Goal: Task Accomplishment & Management: Manage account settings

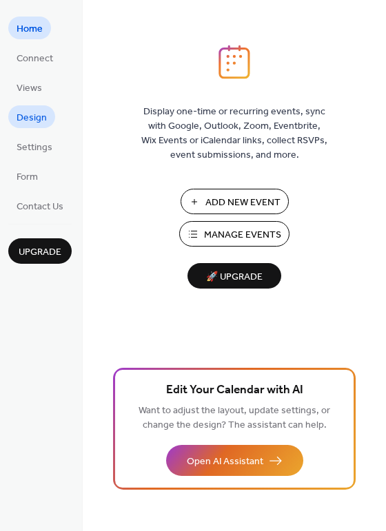
click at [19, 117] on span "Design" at bounding box center [32, 118] width 30 height 14
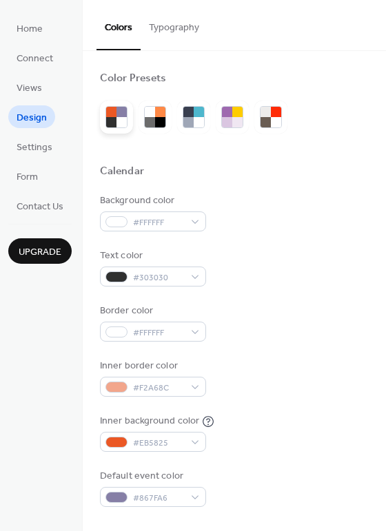
click at [118, 131] on div at bounding box center [116, 117] width 33 height 33
click at [118, 120] on div at bounding box center [121, 122] width 10 height 10
click at [160, 118] on div at bounding box center [160, 122] width 10 height 10
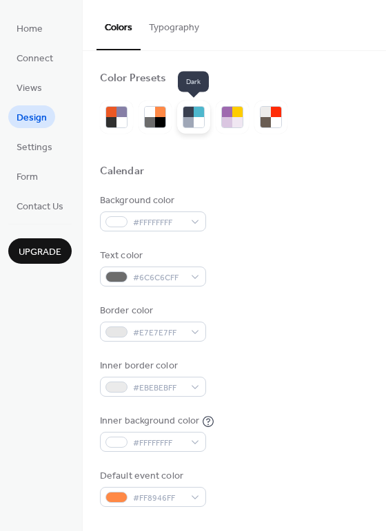
click at [192, 122] on div at bounding box center [188, 122] width 10 height 10
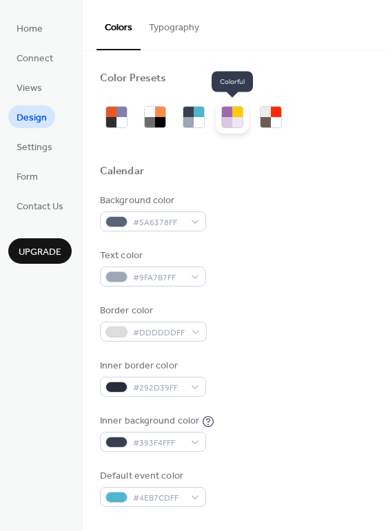
click at [222, 122] on div at bounding box center [227, 122] width 10 height 10
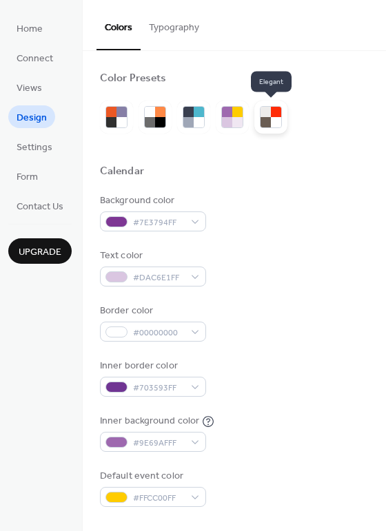
click at [280, 115] on div at bounding box center [276, 112] width 10 height 10
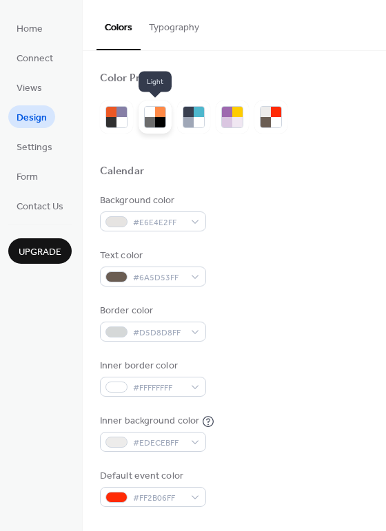
click at [140, 122] on div at bounding box center [154, 117] width 33 height 33
click at [134, 104] on div at bounding box center [193, 117] width 187 height 33
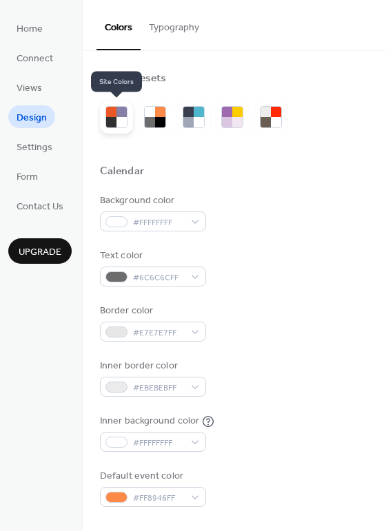
click at [104, 121] on div at bounding box center [116, 117] width 33 height 33
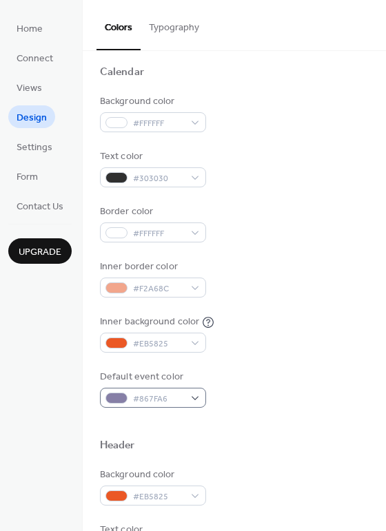
scroll to position [153, 0]
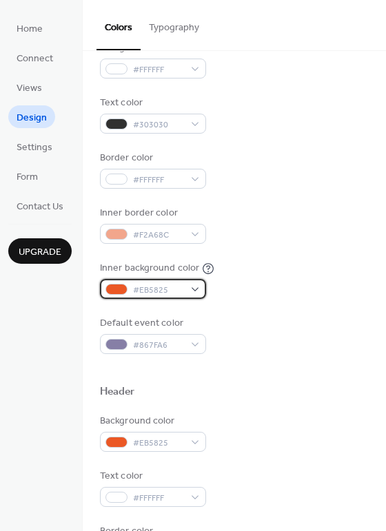
click at [198, 292] on div "#EB5825" at bounding box center [153, 289] width 106 height 20
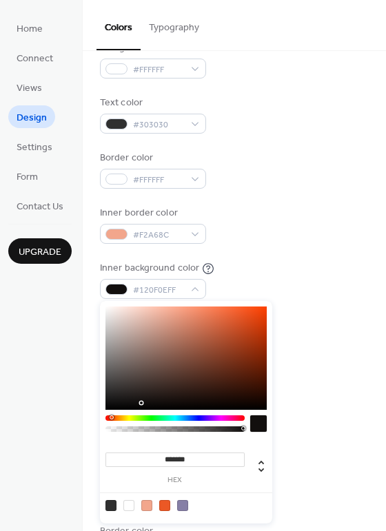
drag, startPoint x: 151, startPoint y: 378, endPoint x: 143, endPoint y: 403, distance: 25.9
click at [143, 403] on div at bounding box center [185, 357] width 161 height 103
type input "*******"
click at [144, 400] on div at bounding box center [185, 357] width 161 height 103
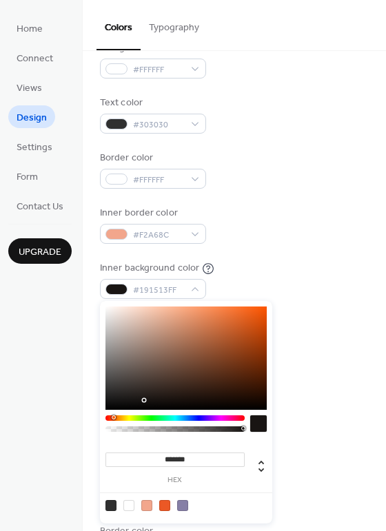
click at [144, 400] on div at bounding box center [144, 400] width 3 height 3
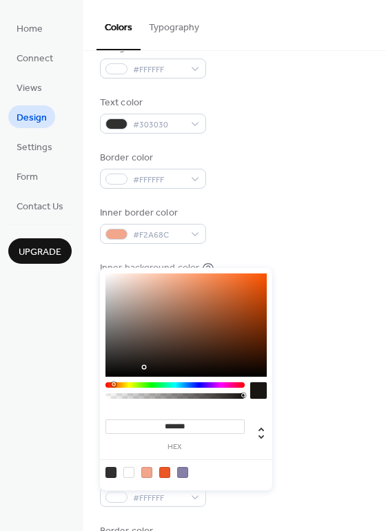
scroll to position [229, 0]
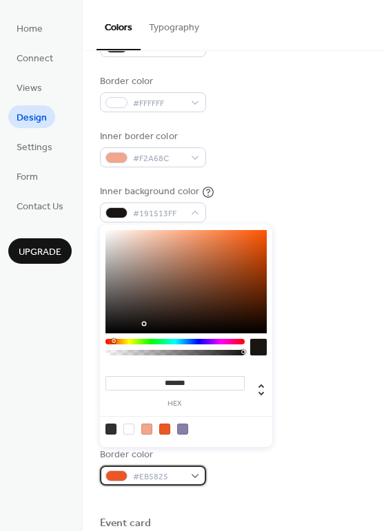
click at [186, 478] on div "#EB5825" at bounding box center [153, 475] width 106 height 20
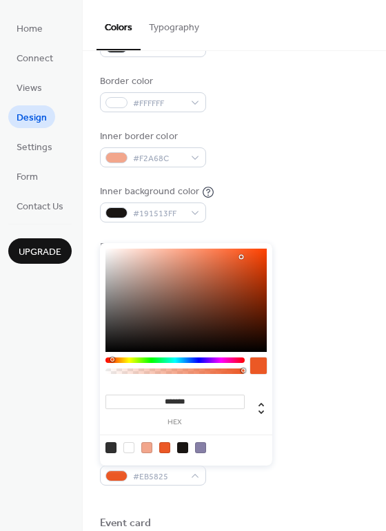
click at [116, 454] on div at bounding box center [185, 446] width 175 height 25
click at [114, 452] on div at bounding box center [110, 447] width 11 height 11
type input "*******"
click at [115, 446] on div at bounding box center [110, 447] width 11 height 11
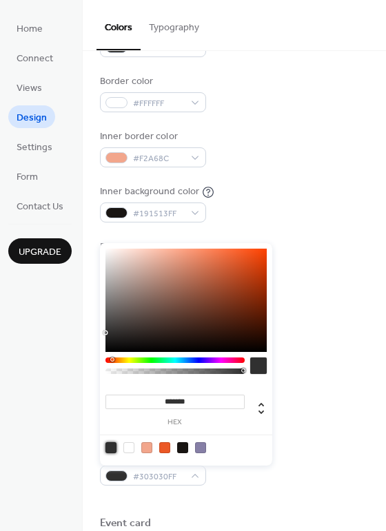
click at [339, 245] on div "Default event color #867FA6" at bounding box center [234, 259] width 269 height 38
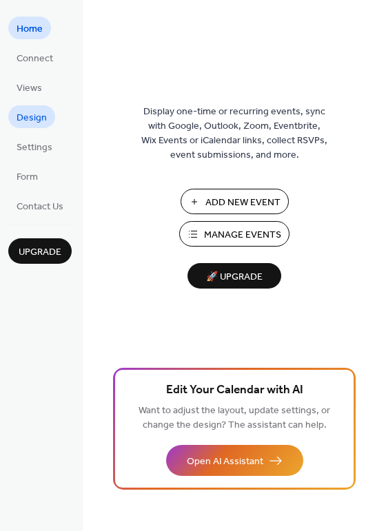
click at [19, 123] on span "Design" at bounding box center [32, 118] width 30 height 14
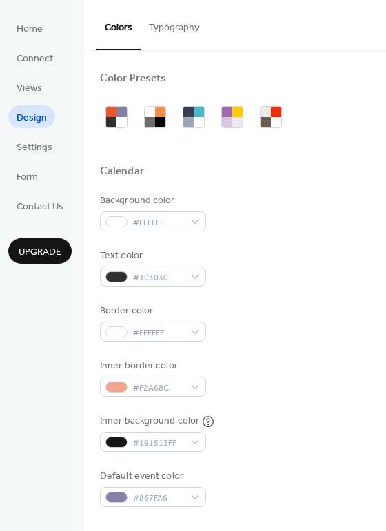
click at [184, 28] on button "Typography" at bounding box center [173, 24] width 67 height 49
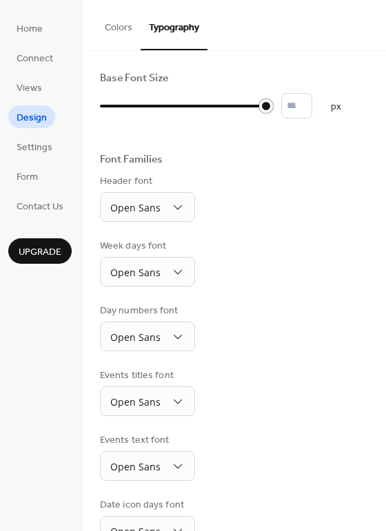
drag, startPoint x: 104, startPoint y: 107, endPoint x: 265, endPoint y: 102, distance: 161.2
click at [265, 102] on div at bounding box center [266, 106] width 14 height 14
type input "*"
click at [118, 13] on button "Colors" at bounding box center [118, 24] width 44 height 49
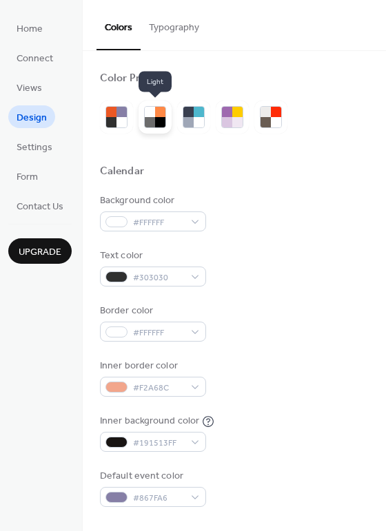
click at [156, 117] on div at bounding box center [160, 122] width 10 height 10
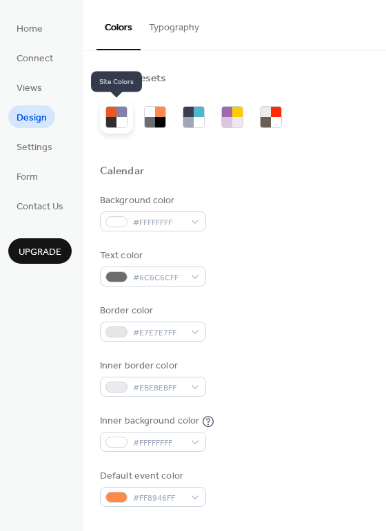
click at [119, 118] on div at bounding box center [121, 122] width 10 height 10
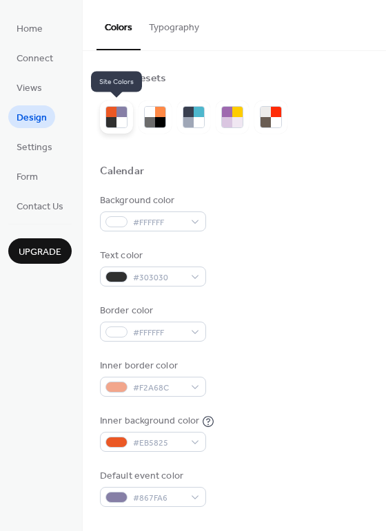
click at [119, 118] on div at bounding box center [121, 122] width 10 height 10
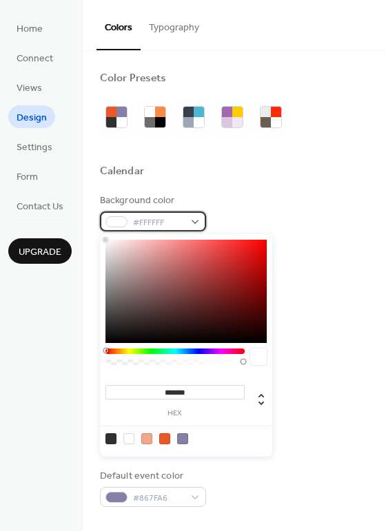
click at [137, 212] on div "#FFFFFF" at bounding box center [153, 221] width 106 height 20
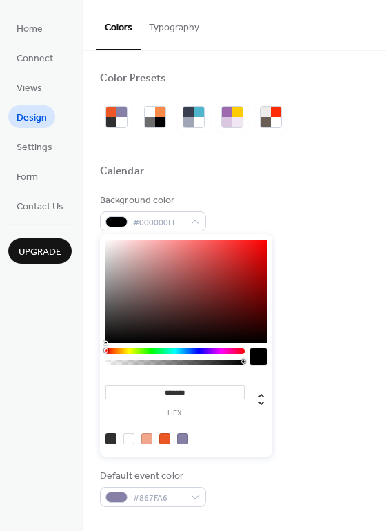
drag, startPoint x: 112, startPoint y: 332, endPoint x: 104, endPoint y: 352, distance: 21.6
click at [104, 352] on div "******* hex" at bounding box center [186, 345] width 172 height 222
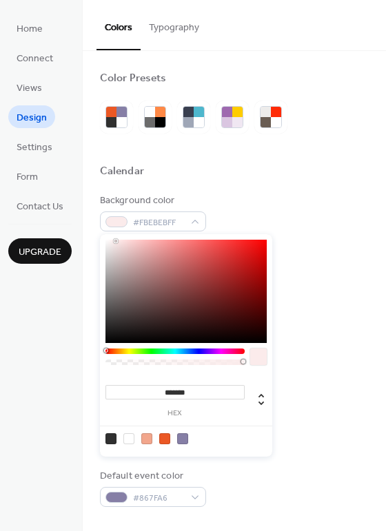
type input "*******"
drag, startPoint x: 120, startPoint y: 243, endPoint x: 83, endPoint y: 224, distance: 41.9
click at [83, 224] on body "Home Connect Views Design Settings Form Contact Us Upgrade Design Upgrade Color…" at bounding box center [193, 265] width 386 height 531
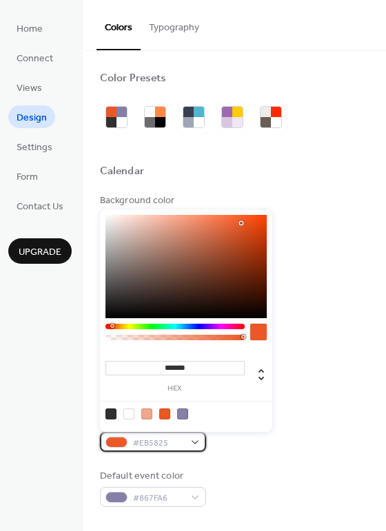
click at [149, 443] on span "#EB5825" at bounding box center [158, 443] width 51 height 14
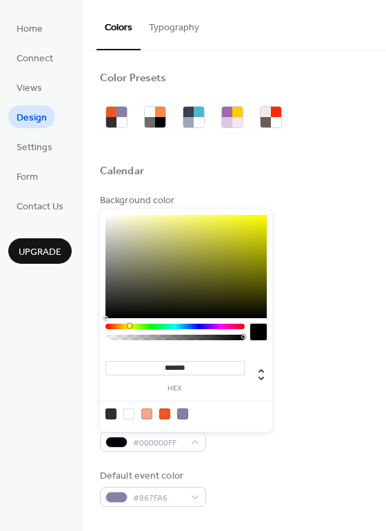
drag, startPoint x: 235, startPoint y: 227, endPoint x: 94, endPoint y: 336, distance: 178.2
click at [94, 336] on body "Home Connect Views Design Settings Form Contact Us Upgrade Design Upgrade Color…" at bounding box center [193, 265] width 386 height 531
click at [265, 336] on div at bounding box center [258, 332] width 17 height 17
click at [262, 335] on div at bounding box center [258, 332] width 17 height 17
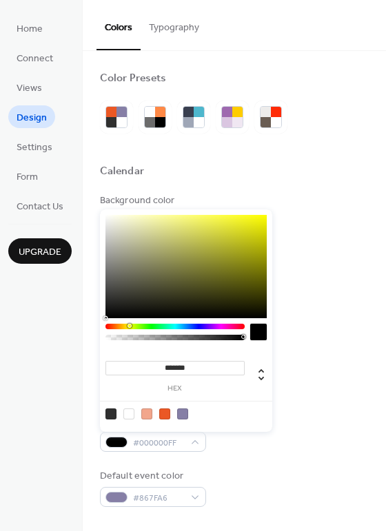
click at [262, 335] on div at bounding box center [258, 332] width 17 height 17
click at [107, 413] on div at bounding box center [110, 413] width 11 height 11
type input "*******"
click at [107, 413] on div at bounding box center [110, 413] width 11 height 11
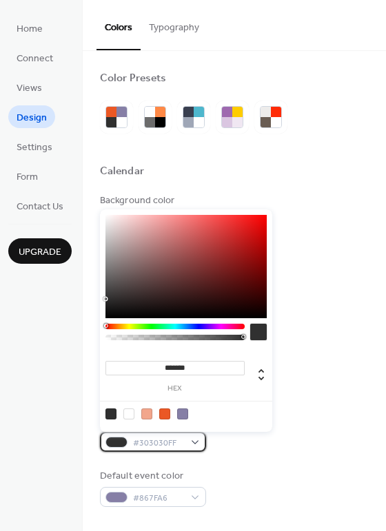
click at [135, 437] on span "#303030FF" at bounding box center [158, 443] width 51 height 14
type input "*******"
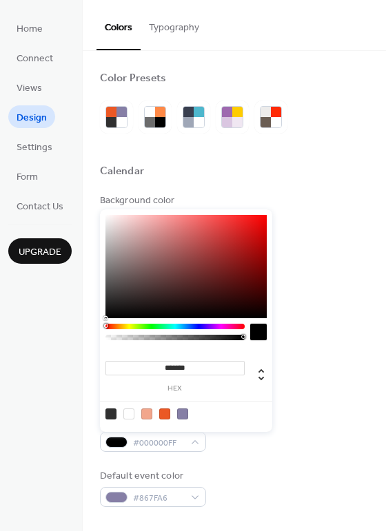
drag, startPoint x: 107, startPoint y: 302, endPoint x: 104, endPoint y: 325, distance: 23.6
click at [104, 325] on div "******* hex" at bounding box center [186, 320] width 172 height 222
click at [56, 379] on div "Home Connect Views Design Settings Form Contact Us Upgrade" at bounding box center [41, 265] width 83 height 531
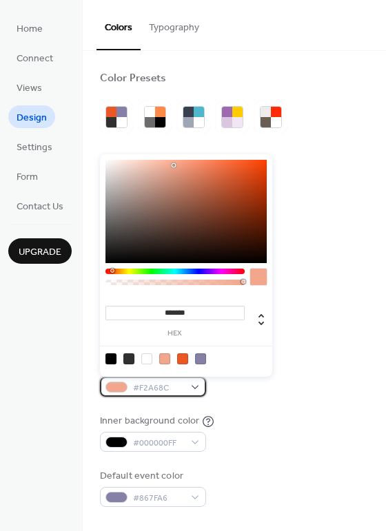
click at [129, 387] on div "#F2A68C" at bounding box center [153, 387] width 106 height 20
click at [132, 358] on div at bounding box center [128, 358] width 11 height 11
type input "*******"
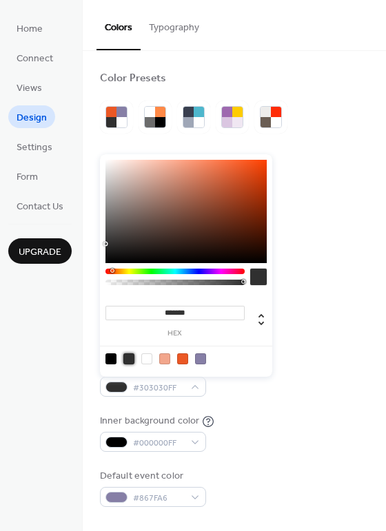
click at [78, 452] on div "Home Connect Views Design Settings Form Contact Us Upgrade" at bounding box center [41, 265] width 83 height 531
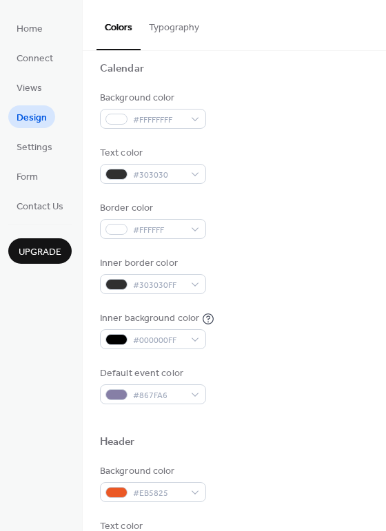
scroll to position [153, 0]
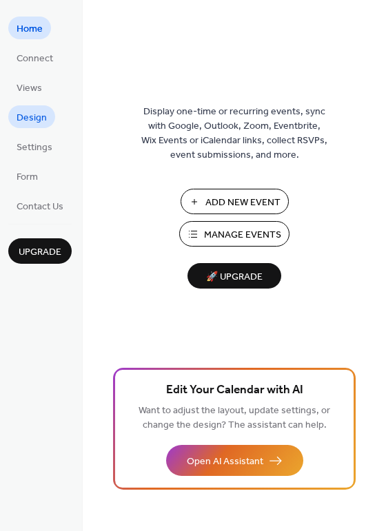
click at [35, 125] on span "Design" at bounding box center [32, 118] width 30 height 14
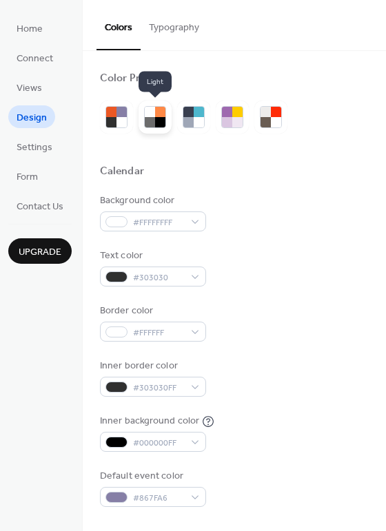
click at [167, 110] on div at bounding box center [154, 117] width 33 height 33
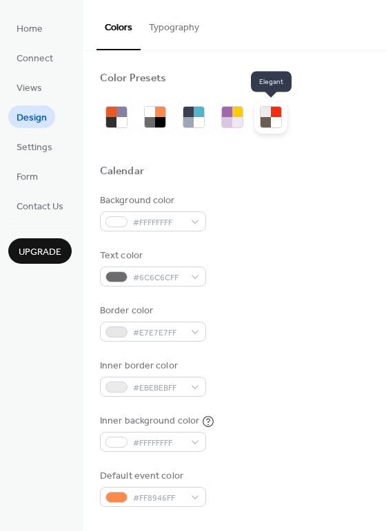
click at [282, 112] on div at bounding box center [270, 117] width 33 height 33
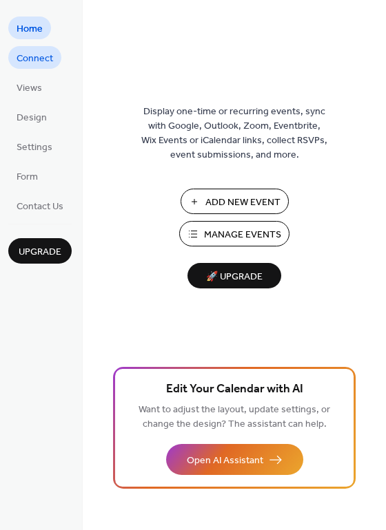
click at [45, 63] on span "Connect" at bounding box center [35, 59] width 36 height 14
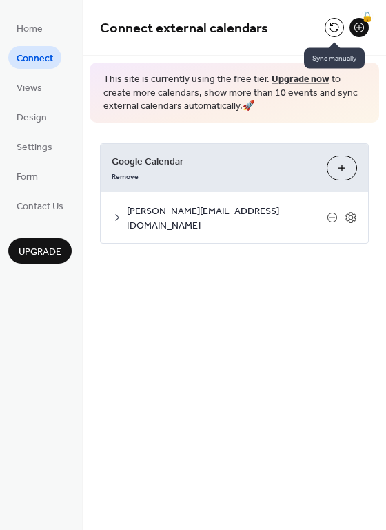
click at [338, 25] on button at bounding box center [333, 27] width 19 height 19
click at [328, 28] on button at bounding box center [333, 27] width 19 height 19
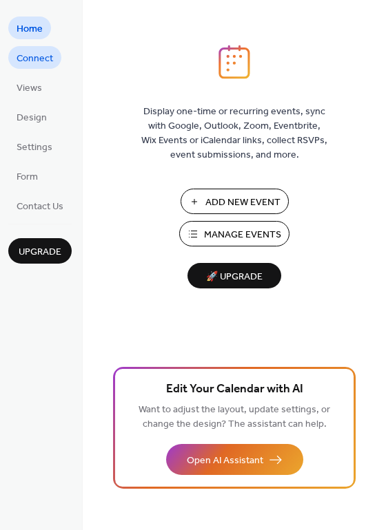
click at [32, 56] on span "Connect" at bounding box center [35, 59] width 36 height 14
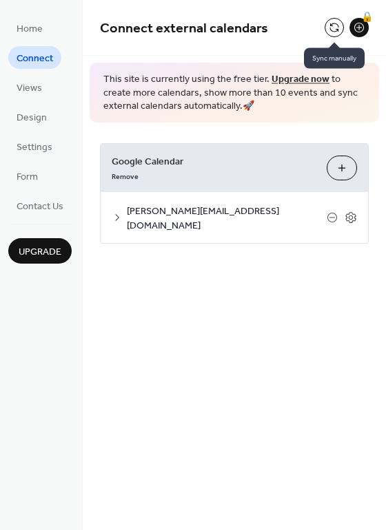
click at [331, 26] on button at bounding box center [333, 27] width 19 height 19
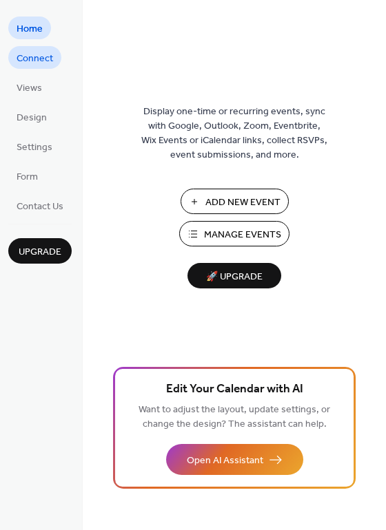
click at [50, 61] on span "Connect" at bounding box center [35, 59] width 36 height 14
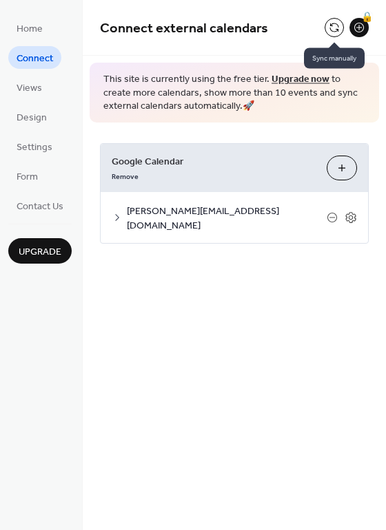
click at [338, 25] on button at bounding box center [333, 27] width 19 height 19
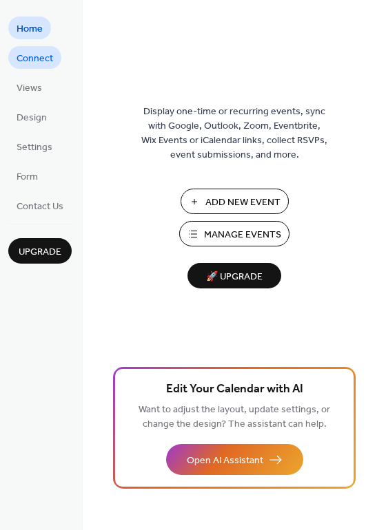
click at [35, 64] on span "Connect" at bounding box center [35, 59] width 36 height 14
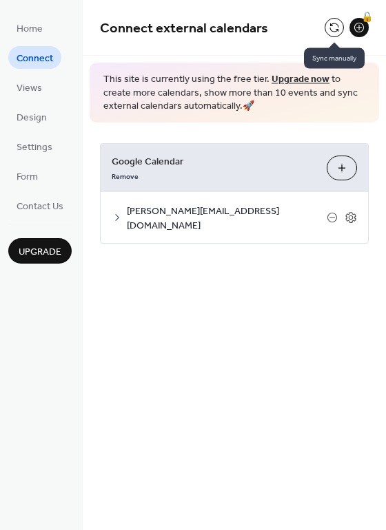
click at [337, 23] on button at bounding box center [333, 27] width 19 height 19
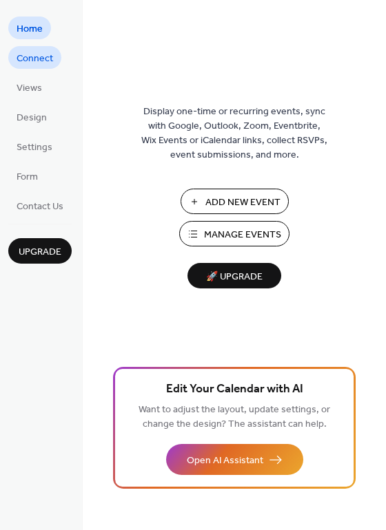
click at [43, 59] on span "Connect" at bounding box center [35, 59] width 36 height 14
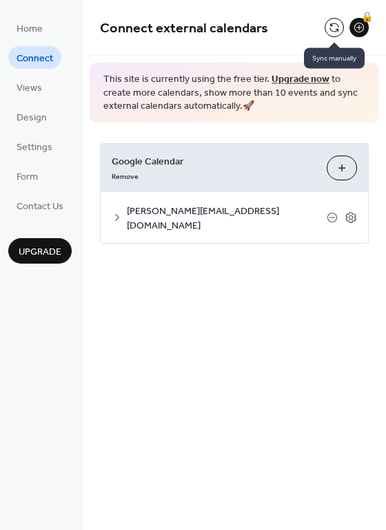
click at [331, 29] on button at bounding box center [333, 27] width 19 height 19
